Goal: Navigation & Orientation: Find specific page/section

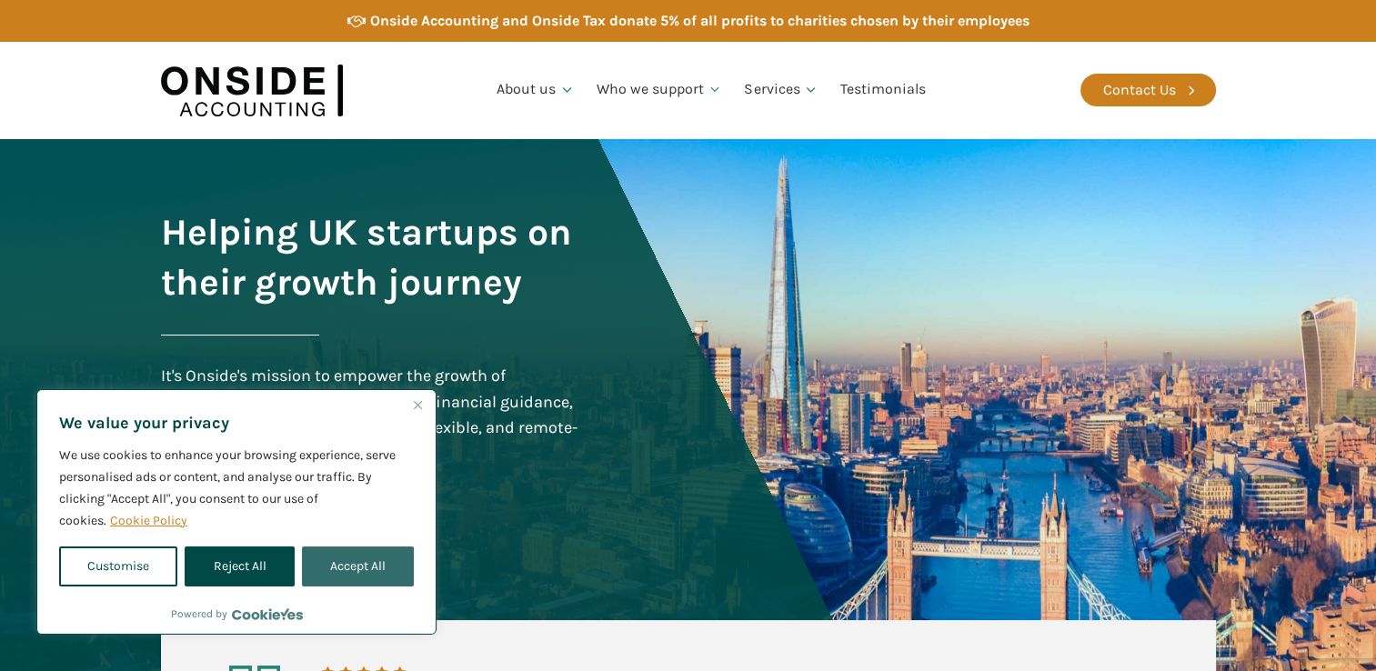
click at [347, 566] on button "Accept All" at bounding box center [358, 567] width 112 height 40
checkbox input "true"
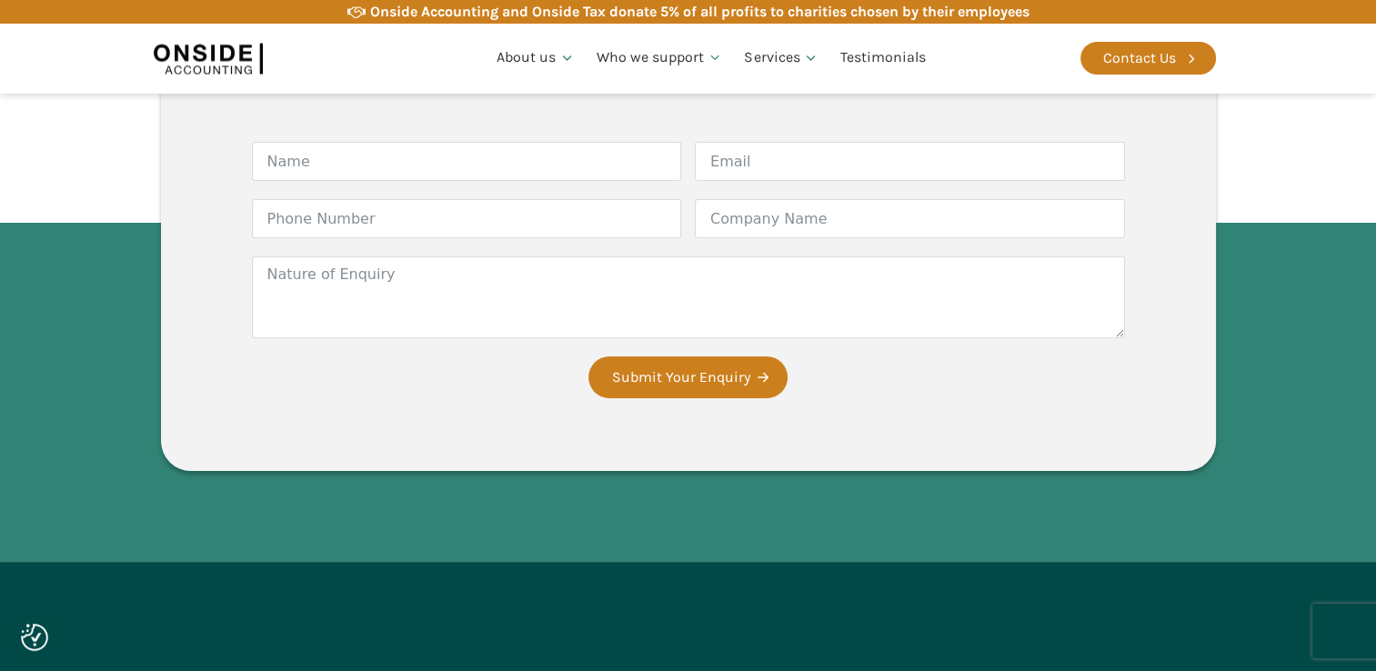
scroll to position [3596, 0]
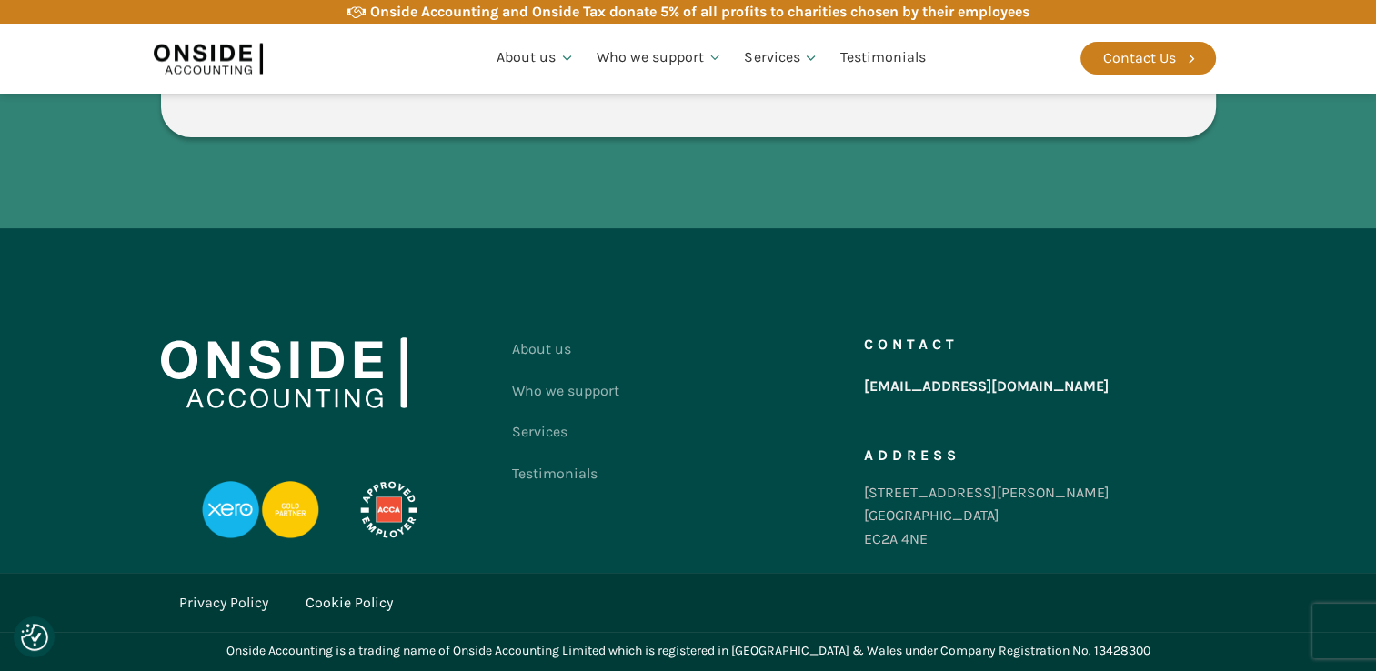
drag, startPoint x: 555, startPoint y: 559, endPoint x: 509, endPoint y: 575, distance: 48.0
click at [509, 575] on div "Cookie Policy" at bounding box center [751, 603] width 929 height 60
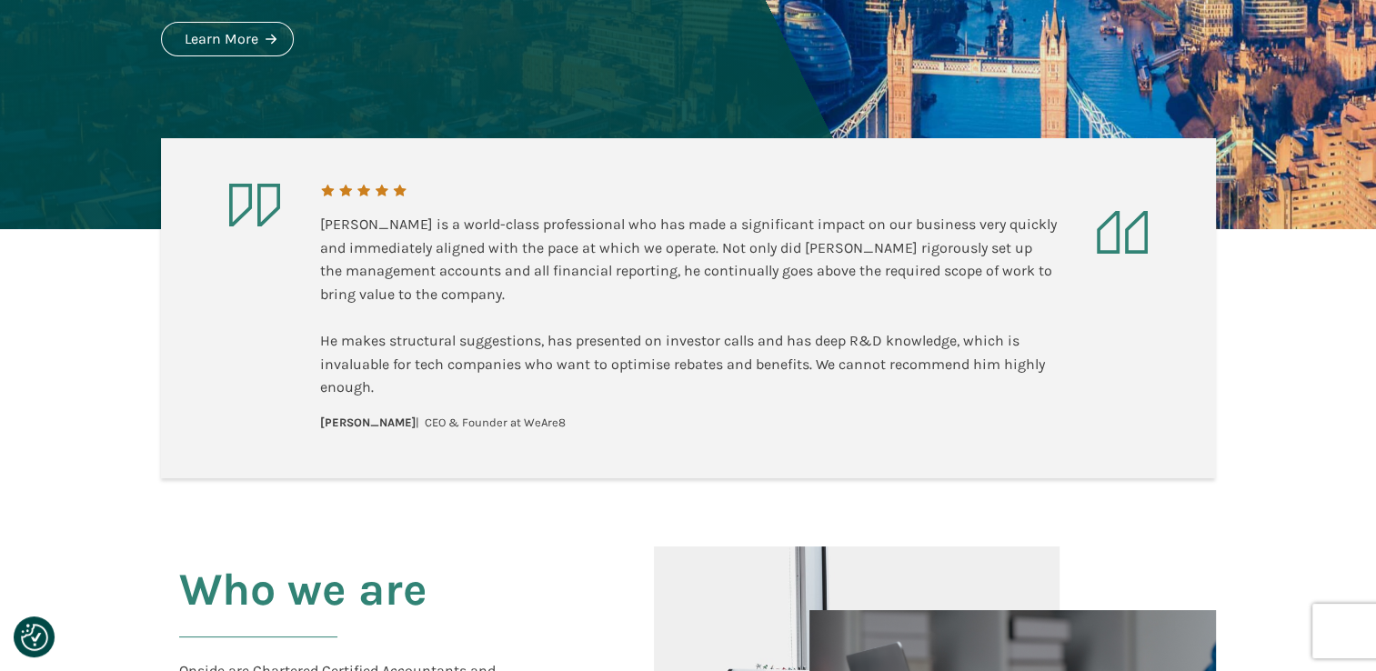
scroll to position [0, 0]
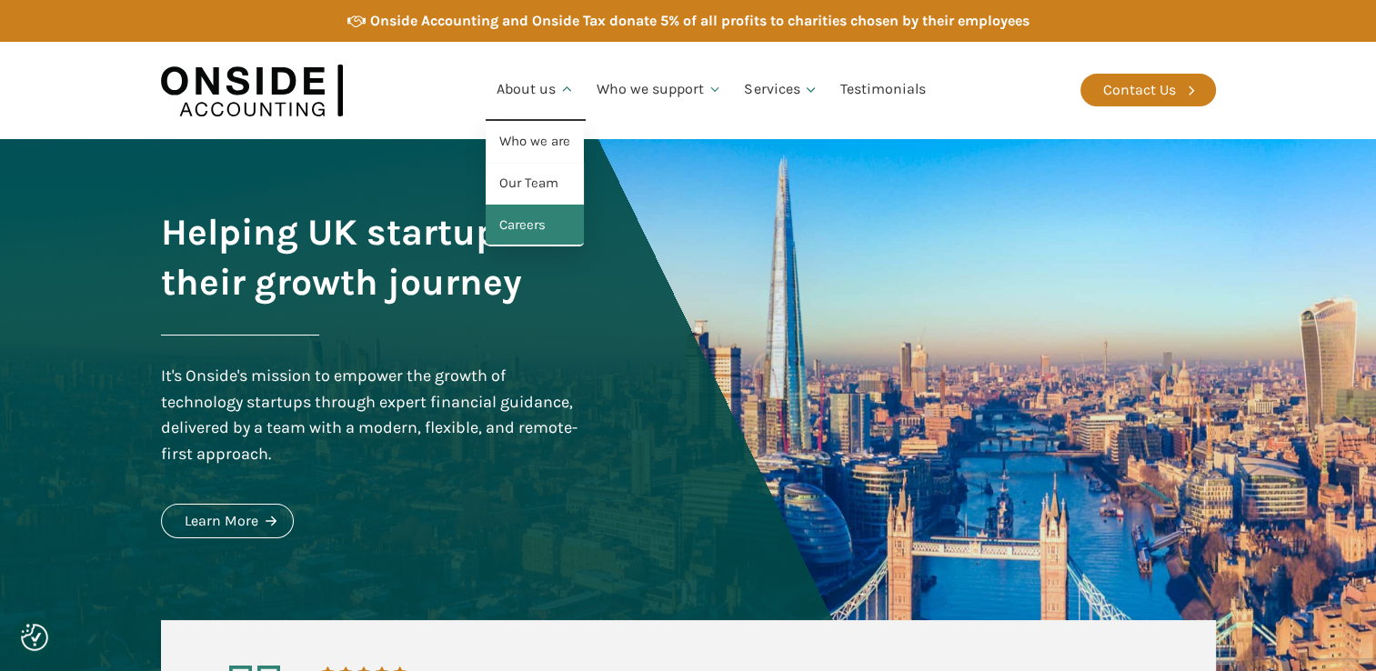
click at [540, 227] on link "Careers" at bounding box center [535, 226] width 98 height 42
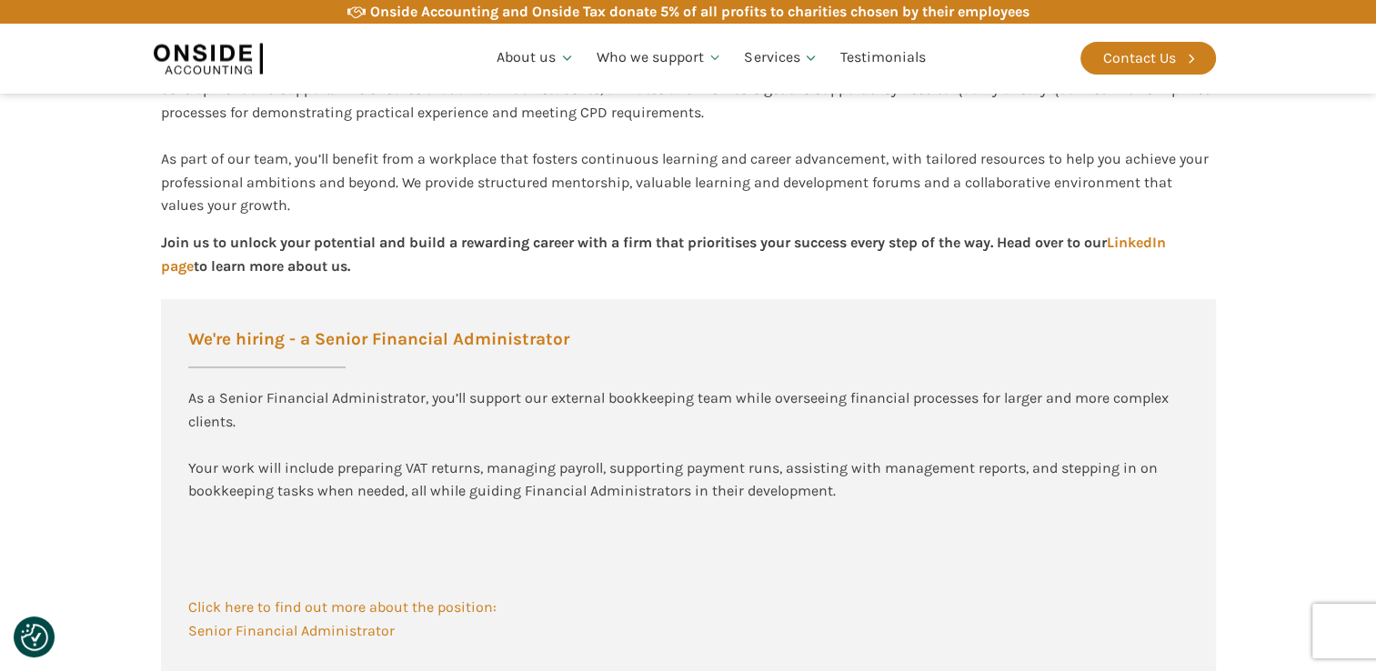
scroll to position [477, 0]
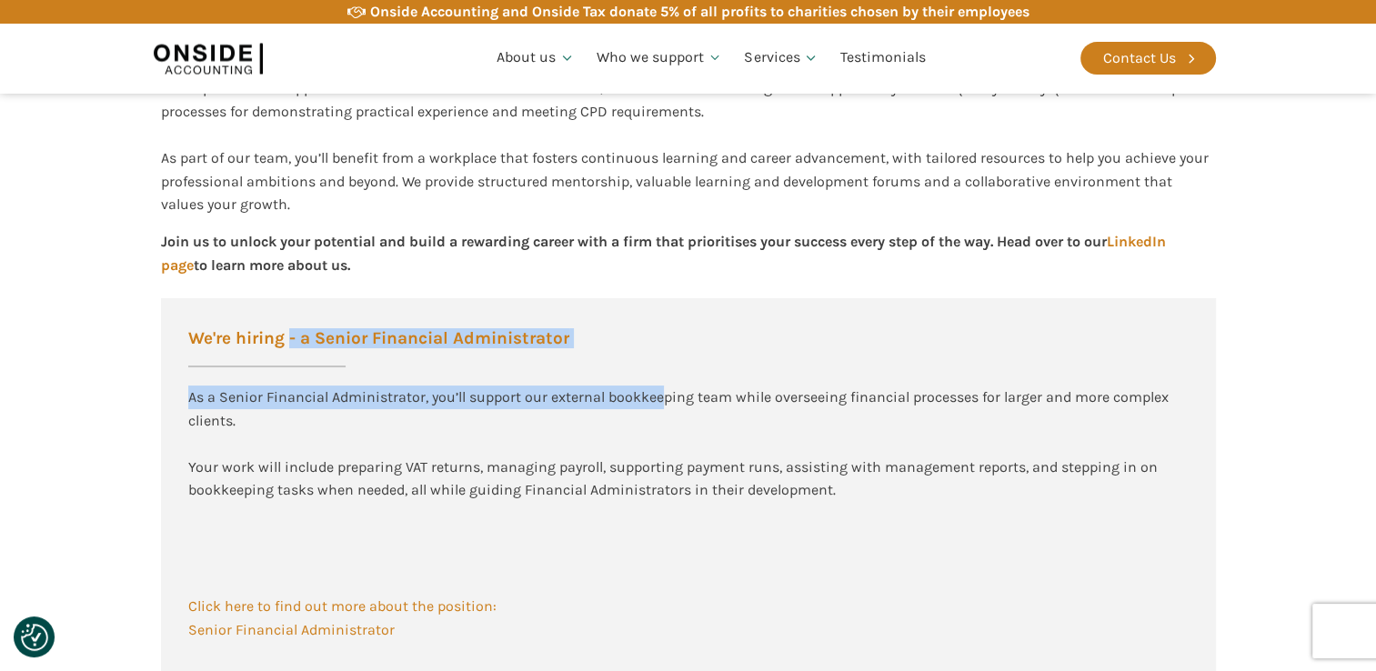
drag, startPoint x: 293, startPoint y: 344, endPoint x: 659, endPoint y: 327, distance: 366.1
click at [659, 327] on div "We're hiring - a Senior Financial Administrator As a Senior Financial Administr…" at bounding box center [688, 499] width 1055 height 403
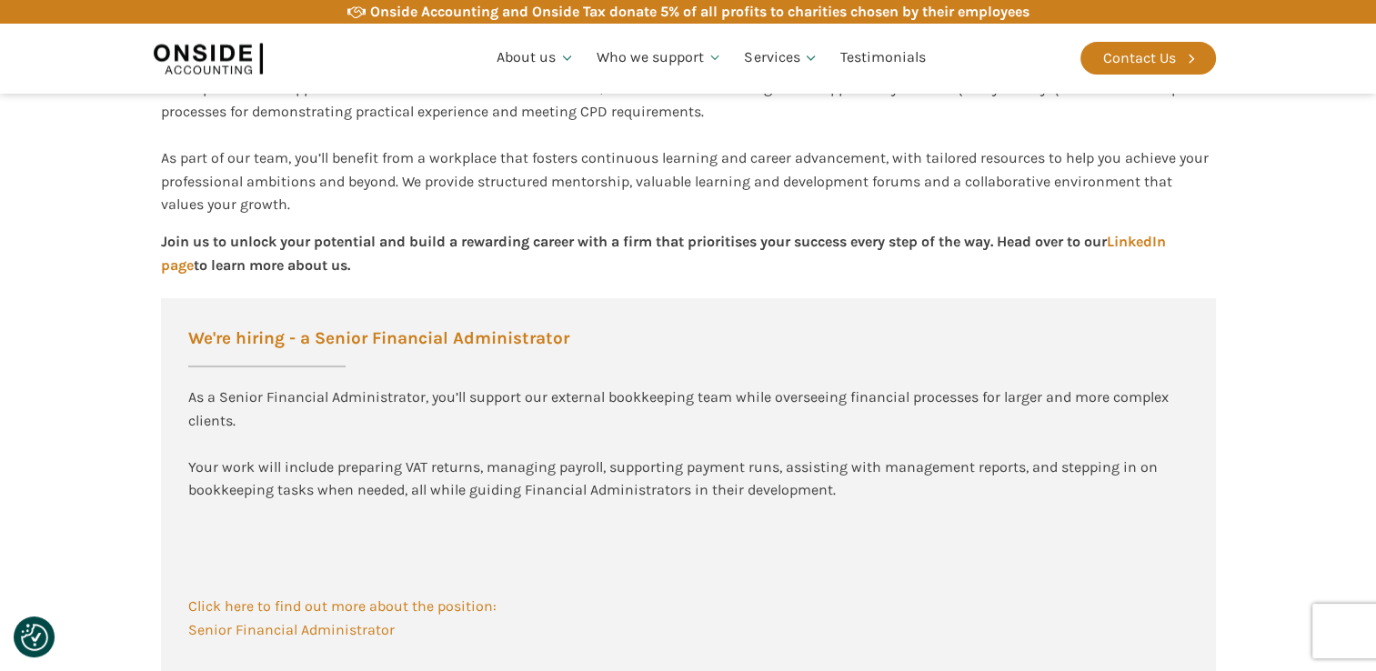
click at [131, 414] on section "Working at Onside At Onside Accounting, we are proud to be an ACCA Approved Emp…" at bounding box center [688, 645] width 1376 height 1509
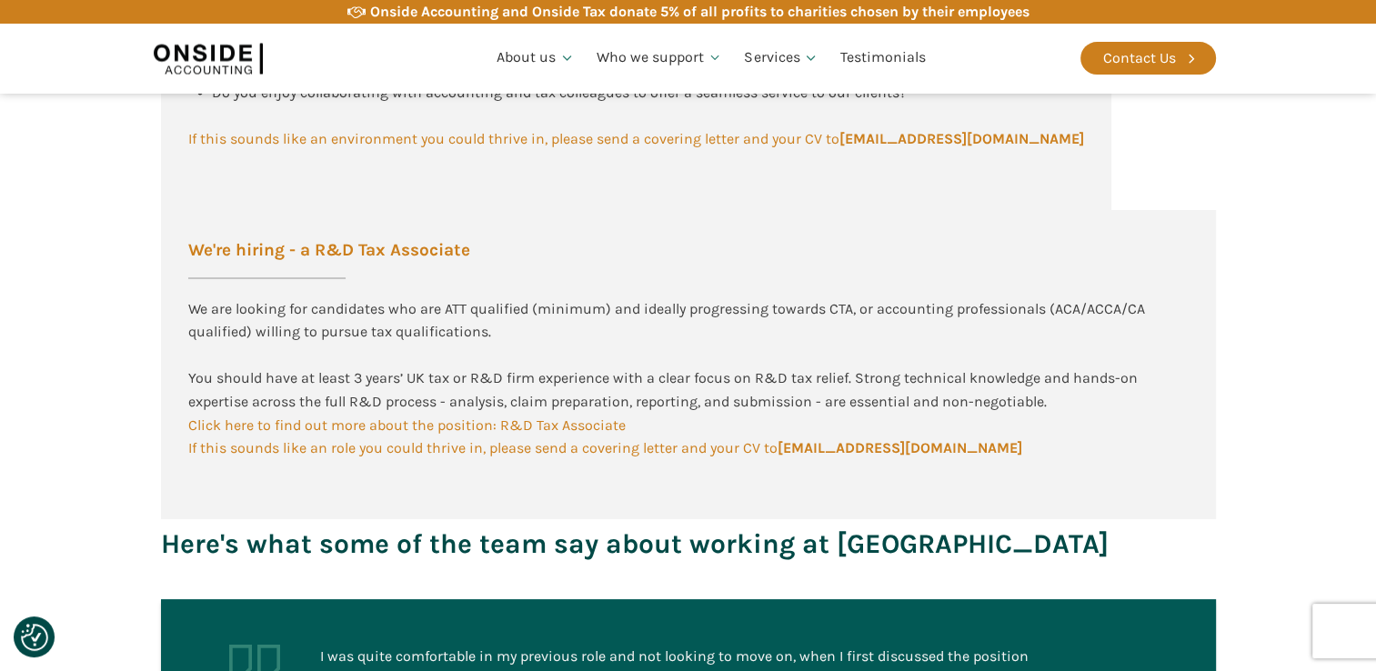
scroll to position [1276, 0]
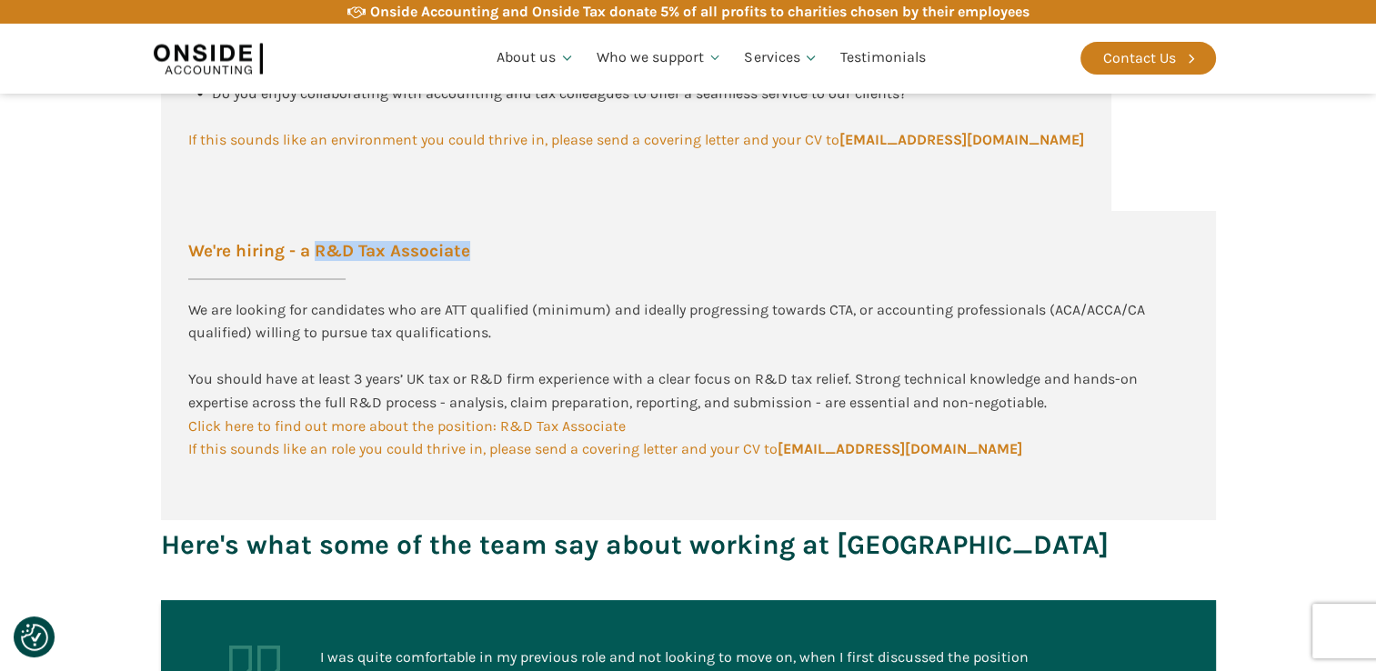
drag, startPoint x: 320, startPoint y: 239, endPoint x: 495, endPoint y: 234, distance: 174.7
click at [495, 234] on div "We're hiring - a R&D Tax Associate We are looking for candidates who are ATT qu…" at bounding box center [688, 365] width 1055 height 309
click at [164, 369] on div "We're hiring - a R&D Tax Associate We are looking for candidates who are ATT qu…" at bounding box center [688, 365] width 1055 height 309
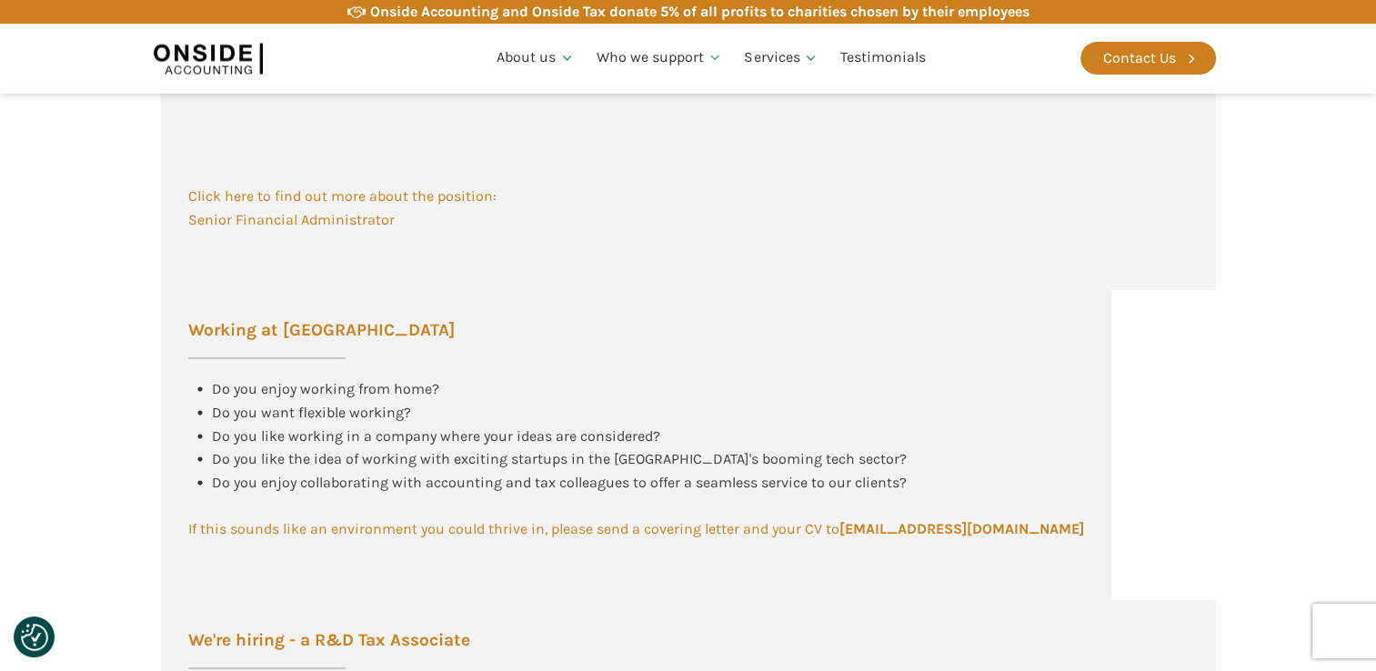
scroll to position [971, 0]
